Goal: Check status: Check status

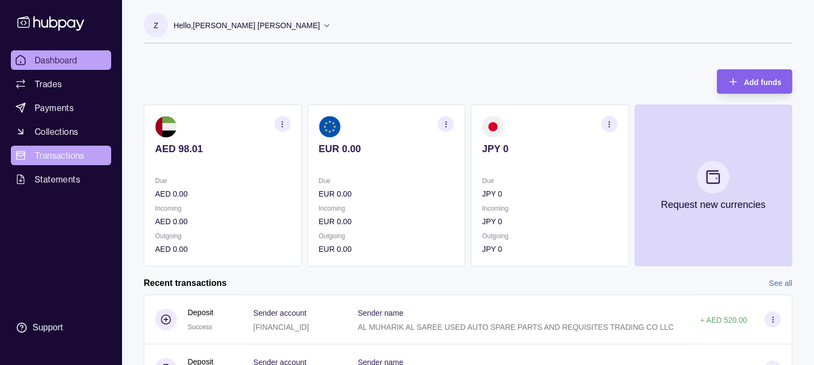
click at [64, 155] on span "Transactions" at bounding box center [60, 155] width 50 height 13
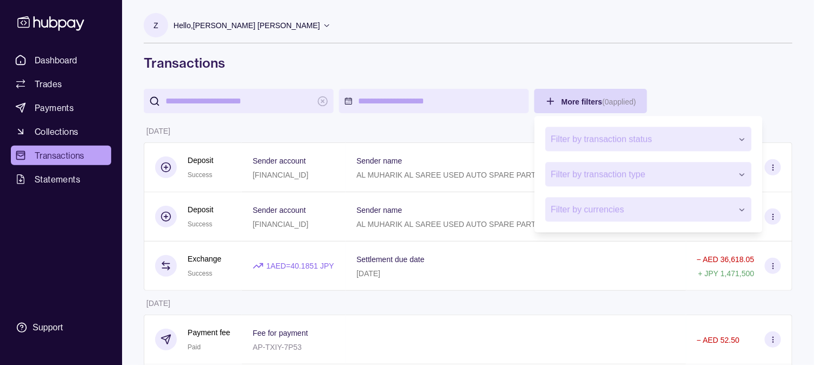
click at [681, 145] on span "Filter by transaction status" at bounding box center [642, 139] width 182 height 13
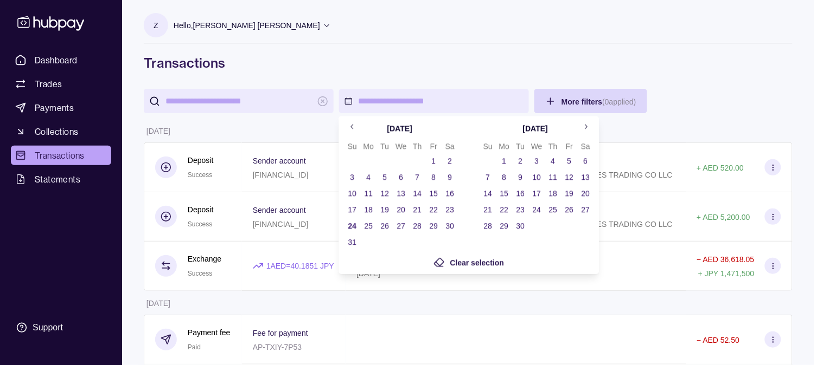
click at [351, 127] on icon "Go to previous month" at bounding box center [351, 126] width 3 height 5
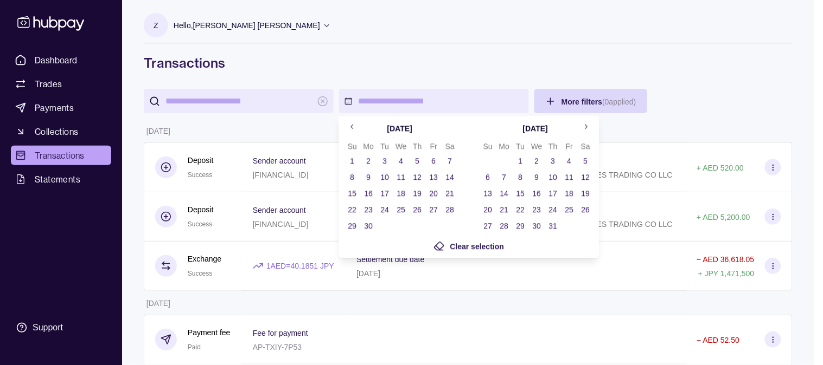
click at [351, 127] on icon "Go to previous month" at bounding box center [351, 126] width 3 height 5
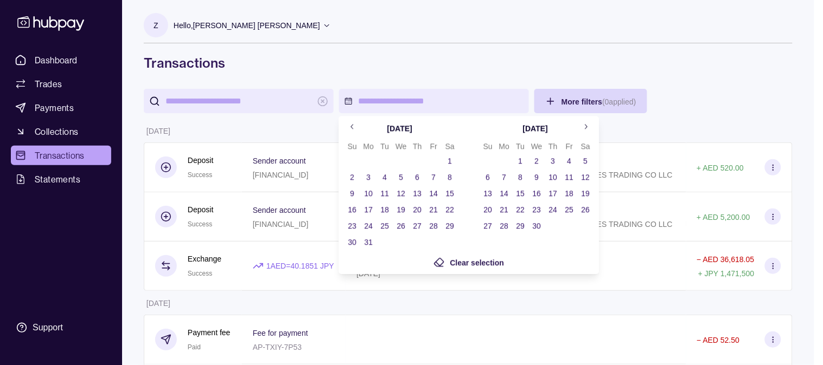
click at [351, 127] on icon "Go to previous month" at bounding box center [351, 126] width 3 height 5
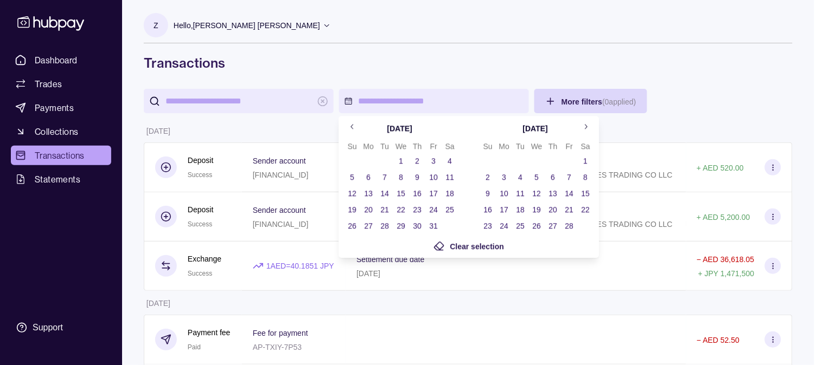
click at [351, 127] on icon "Go to previous month" at bounding box center [351, 126] width 3 height 5
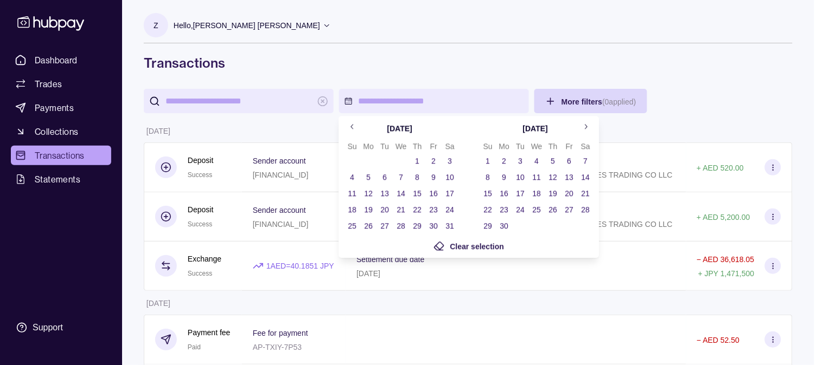
click at [351, 126] on icon "Go to previous month" at bounding box center [352, 127] width 8 height 8
drag, startPoint x: 368, startPoint y: 158, endPoint x: 364, endPoint y: 106, distance: 51.7
click at [354, 127] on icon "Go to previous month" at bounding box center [352, 127] width 8 height 8
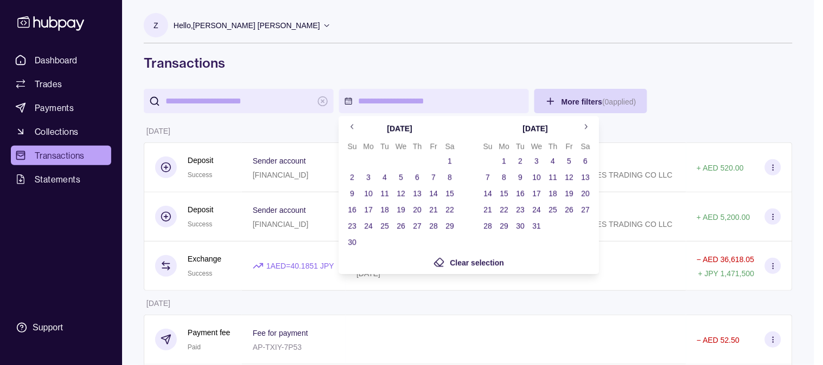
click at [350, 123] on icon "Go to previous month" at bounding box center [352, 127] width 8 height 8
click at [354, 126] on icon "Go to previous month" at bounding box center [352, 127] width 8 height 8
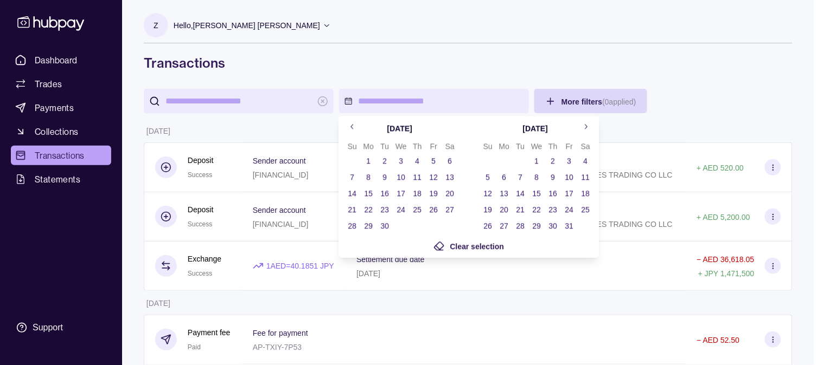
click at [345, 122] on button "Go to previous month" at bounding box center [352, 127] width 16 height 16
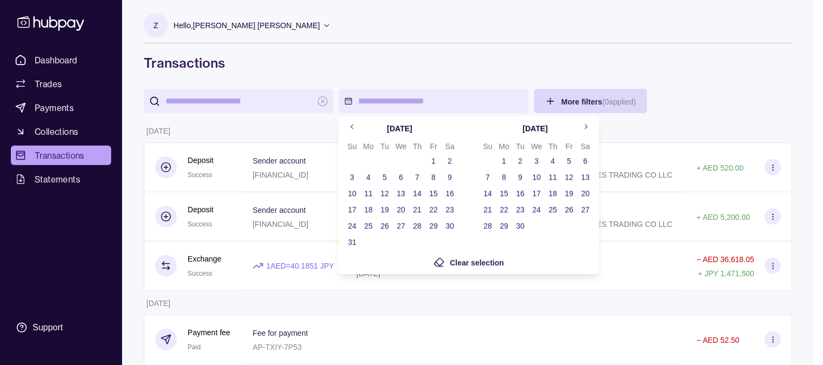
click at [432, 157] on button "1" at bounding box center [433, 160] width 15 height 15
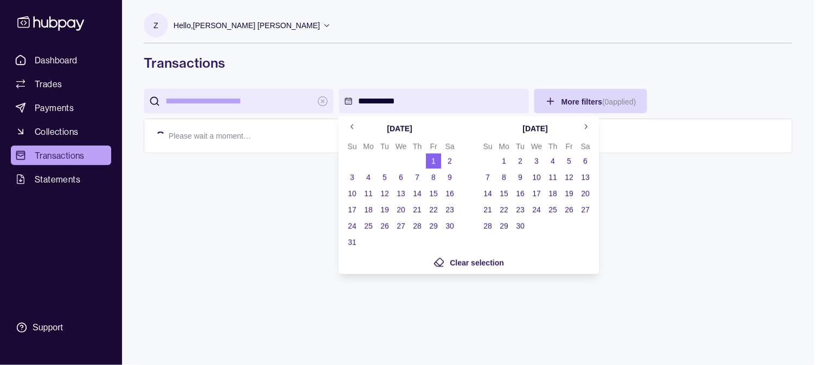
click at [583, 130] on icon "Go to next month" at bounding box center [585, 127] width 8 height 8
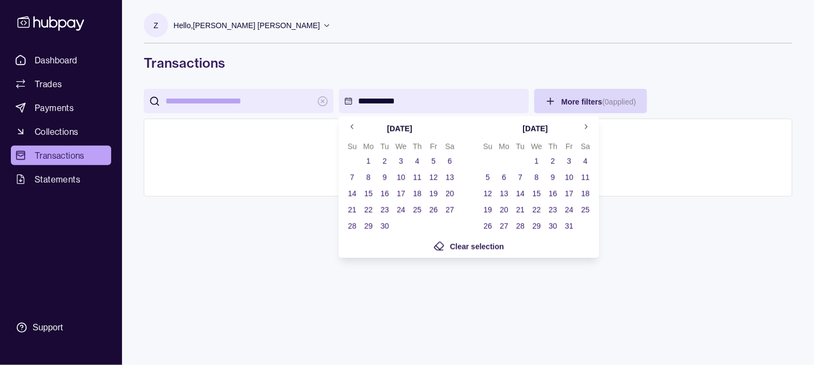
click at [583, 130] on icon "Go to next month" at bounding box center [585, 127] width 8 height 8
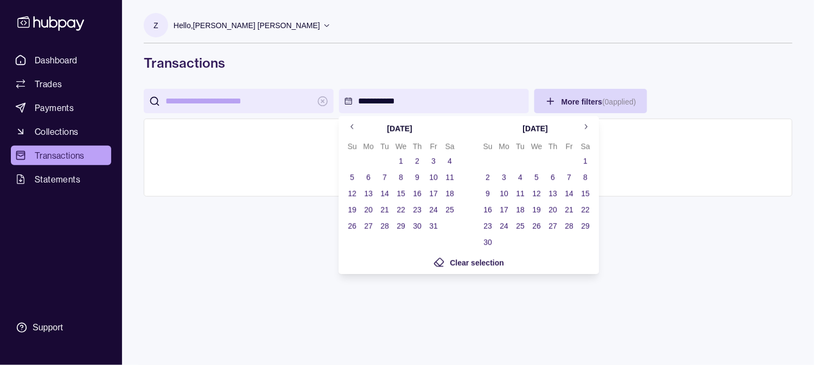
click at [583, 130] on icon "Go to next month" at bounding box center [585, 127] width 8 height 8
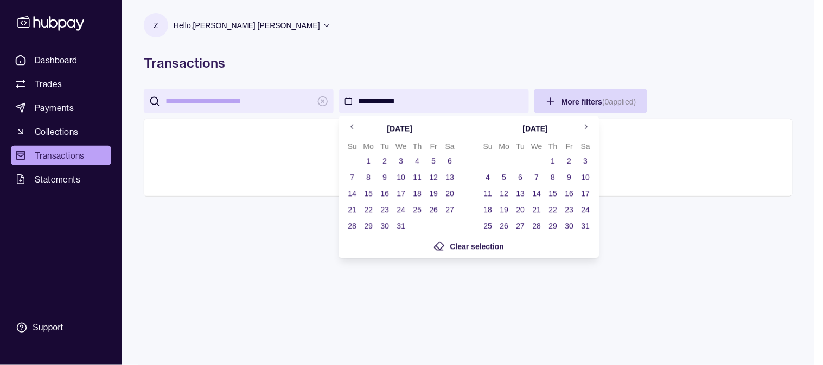
click at [583, 130] on icon "Go to next month" at bounding box center [585, 127] width 8 height 8
click at [523, 223] on button "31" at bounding box center [519, 226] width 15 height 15
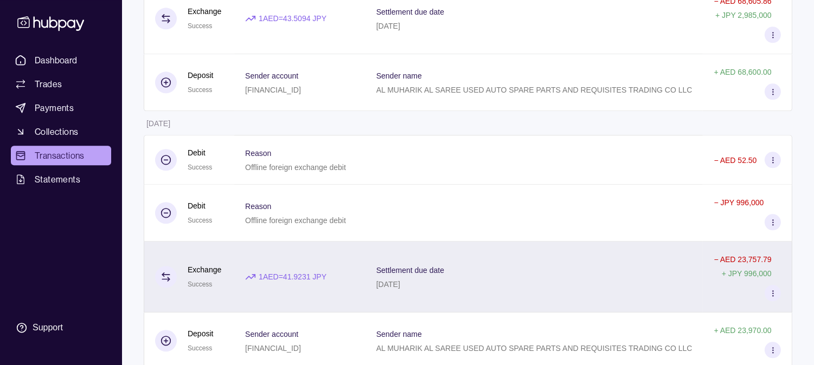
scroll to position [11953, 0]
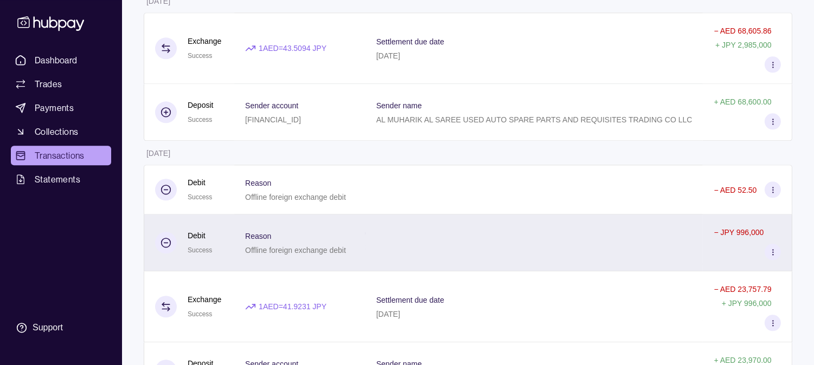
click at [547, 248] on div at bounding box center [534, 243] width 338 height 57
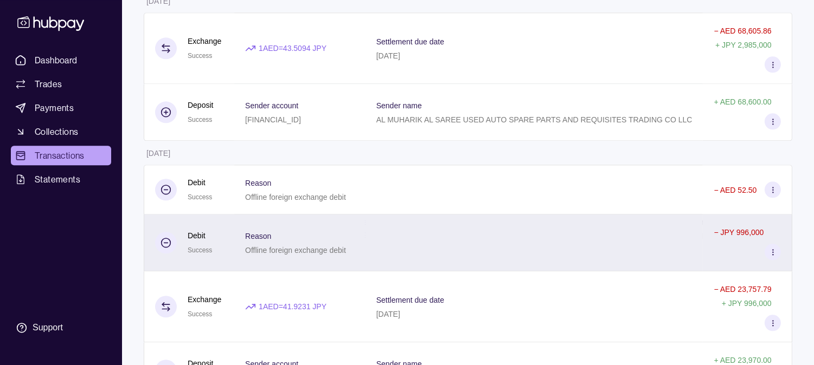
scroll to position [11893, 0]
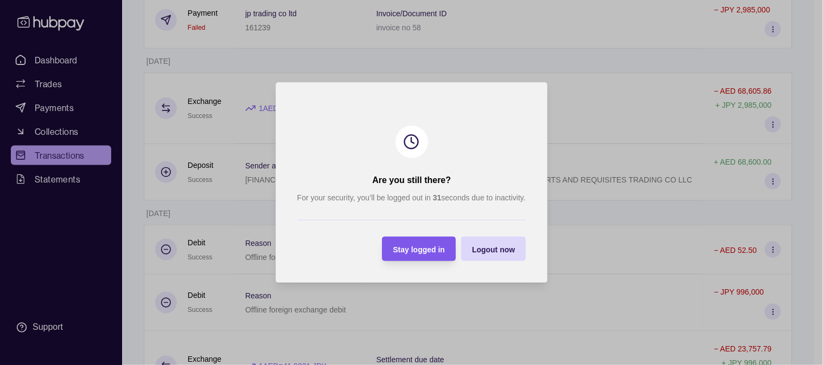
click at [393, 247] on div "Stay logged in" at bounding box center [410, 249] width 68 height 24
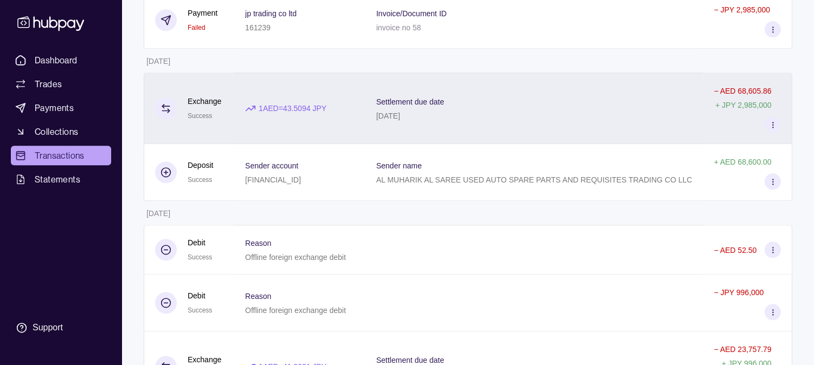
scroll to position [11833, 0]
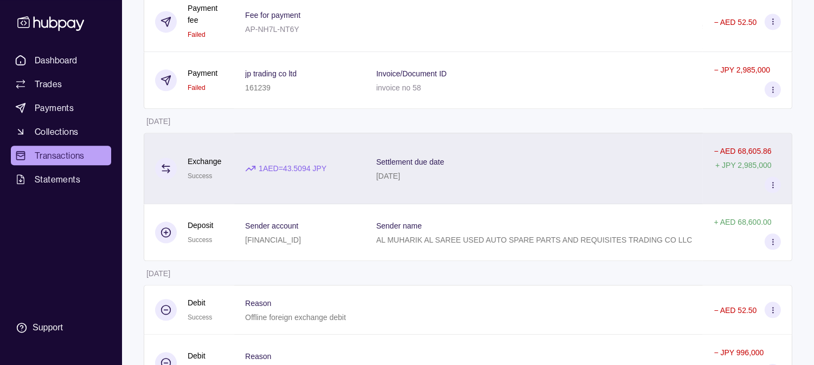
click at [445, 196] on div "Settlement due date 02 Jul 2024" at bounding box center [534, 169] width 338 height 72
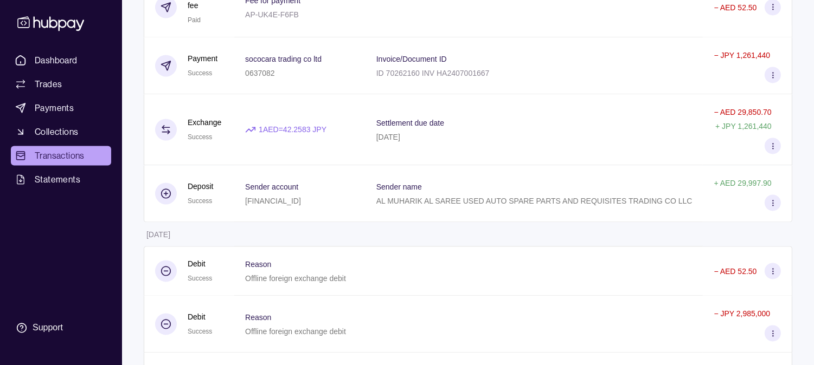
scroll to position [11411, 0]
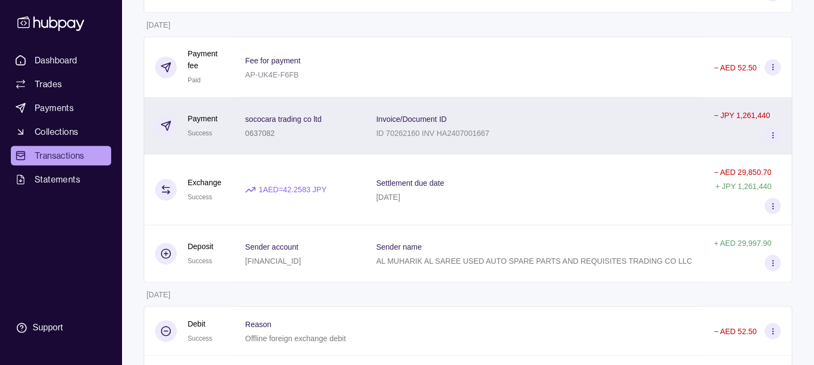
click at [550, 127] on div "Invoice/Document ID ID 70262160 INV HA2407001667" at bounding box center [534, 125] width 316 height 27
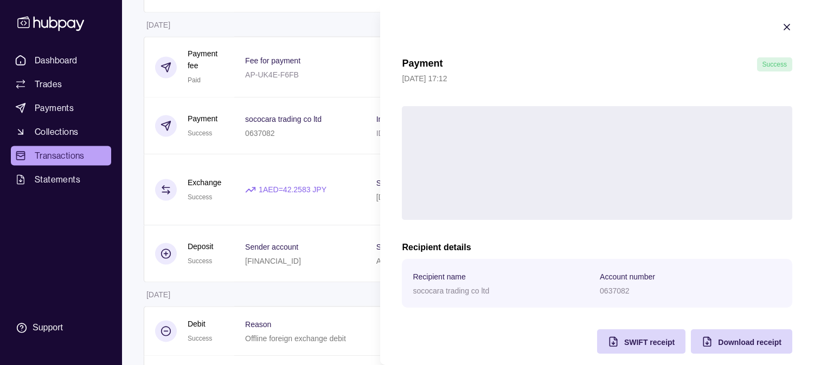
scroll to position [11, 0]
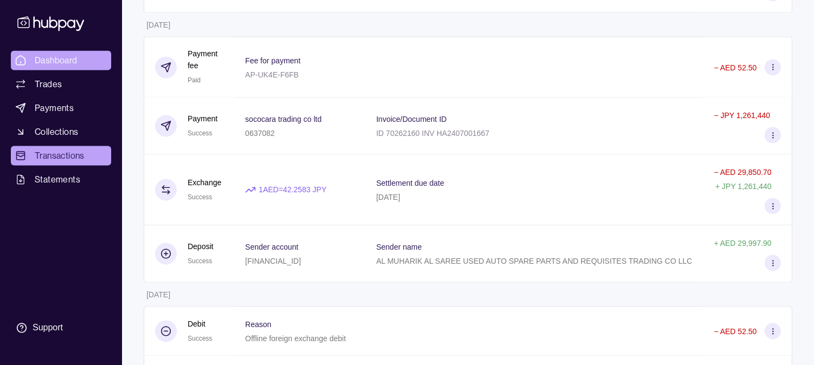
scroll to position [11290, 0]
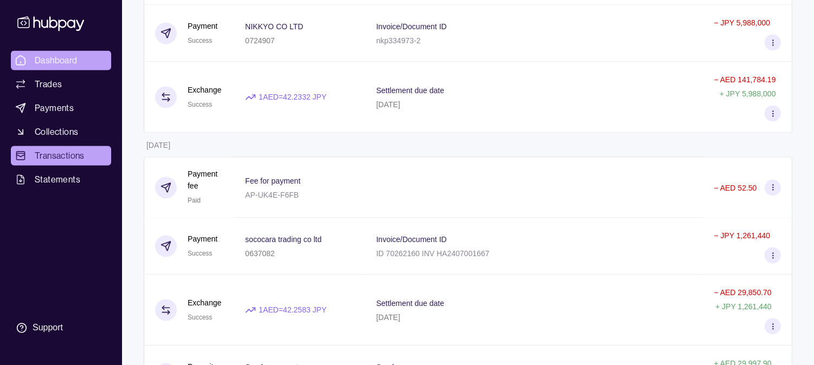
click at [57, 58] on span "Dashboard" at bounding box center [56, 60] width 43 height 13
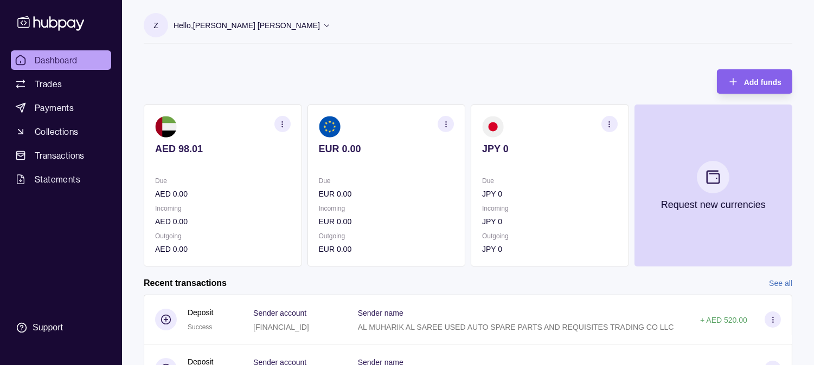
click at [62, 60] on span "Dashboard" at bounding box center [56, 60] width 43 height 13
